Goal: Entertainment & Leisure: Consume media (video, audio)

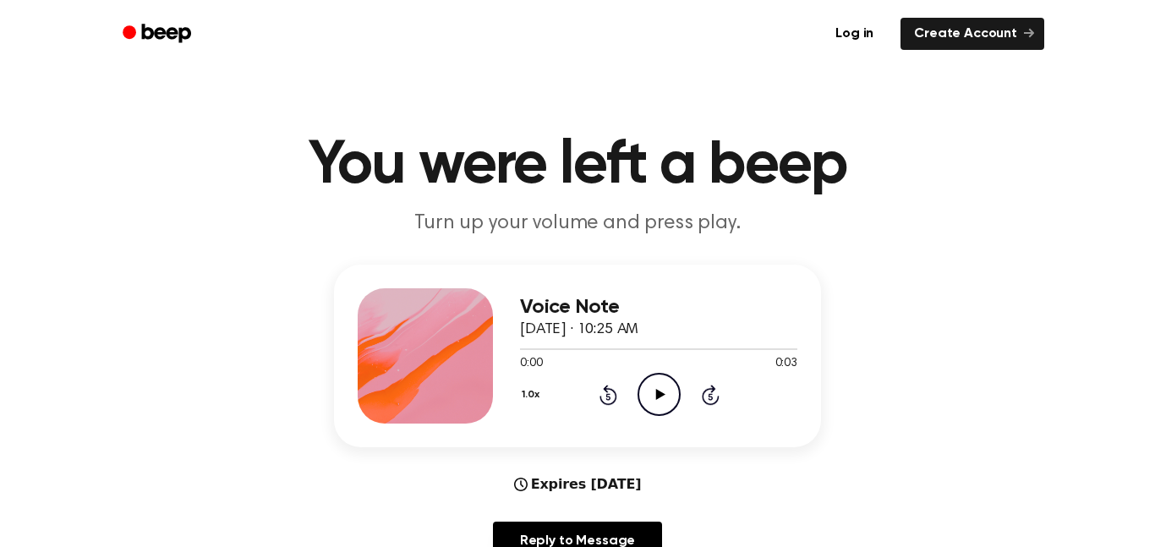
click at [657, 407] on icon "Play Audio" at bounding box center [658, 394] width 43 height 43
click at [657, 407] on icon "Pause Audio" at bounding box center [658, 394] width 43 height 43
click at [658, 404] on icon "Play Audio" at bounding box center [658, 394] width 43 height 43
click at [1133, 321] on div "Voice Note [DATE] · 10:26 AM 0:07 0:07 Your browser does not support the [objec…" at bounding box center [577, 419] width 1114 height 309
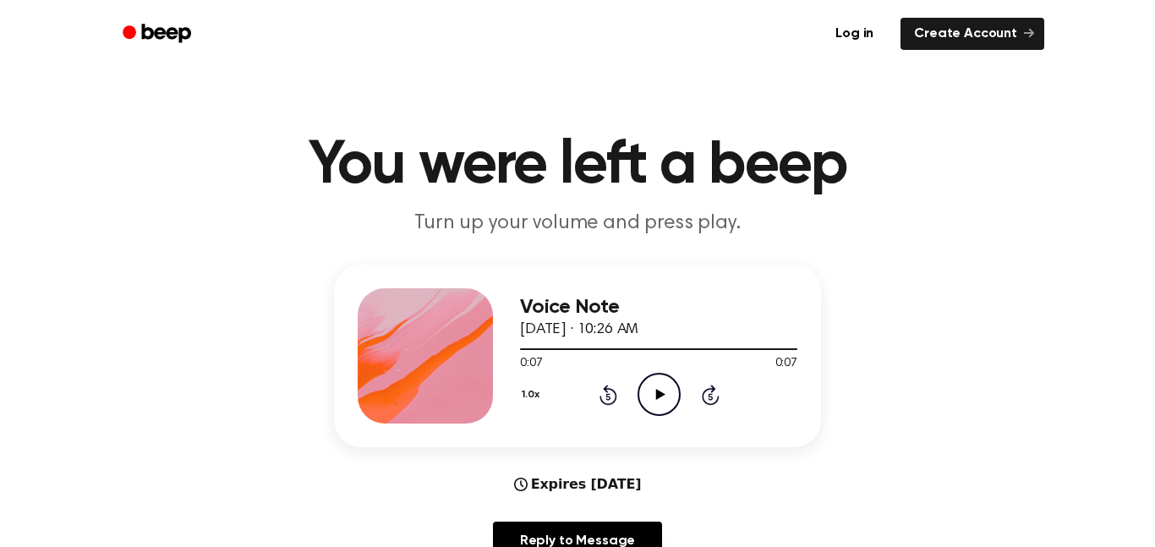
click at [659, 392] on icon at bounding box center [659, 394] width 9 height 11
click at [652, 400] on icon "Pause Audio" at bounding box center [658, 394] width 43 height 43
click at [665, 407] on icon "Play Audio" at bounding box center [658, 394] width 43 height 43
